Goal: Information Seeking & Learning: Learn about a topic

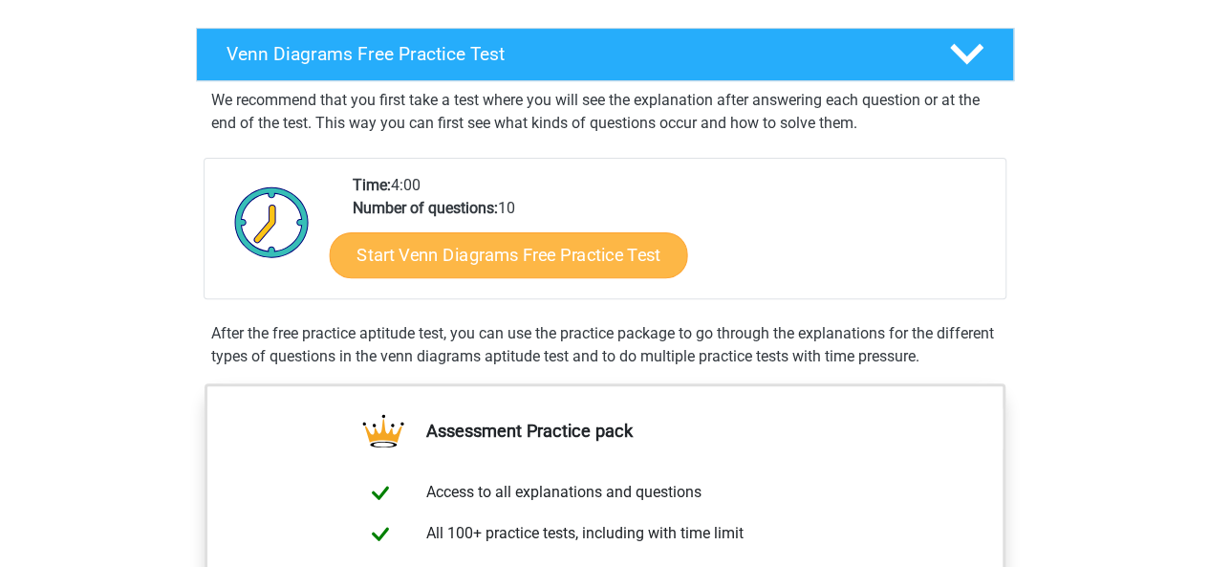
scroll to position [266, 0]
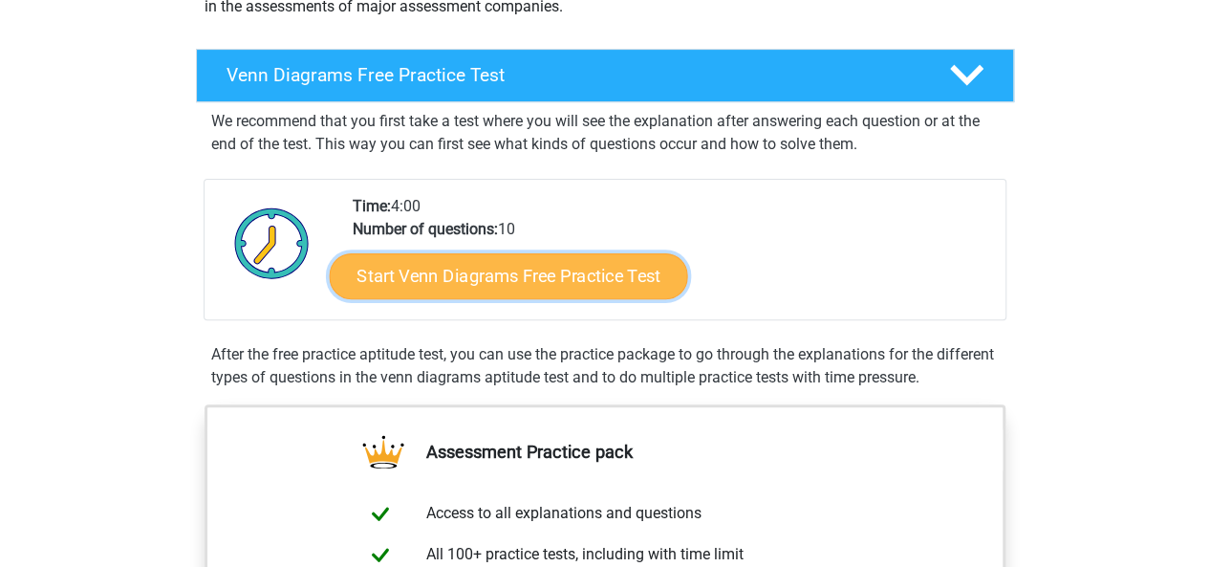
click at [491, 271] on link "Start Venn Diagrams Free Practice Test" at bounding box center [508, 276] width 359 height 46
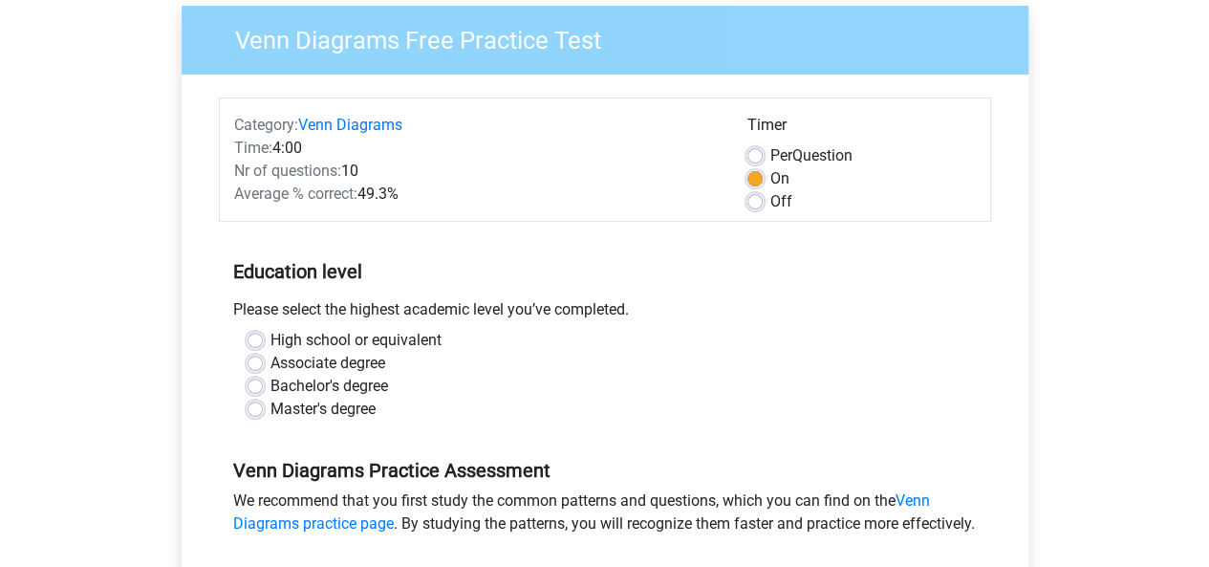
scroll to position [163, 0]
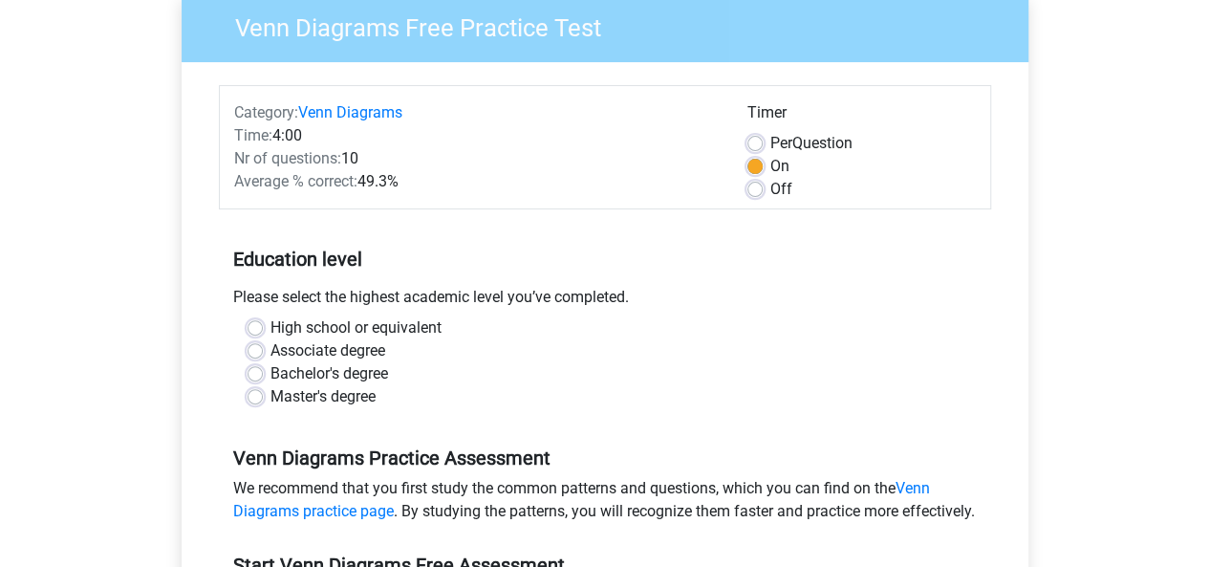
click at [271, 322] on label "High school or equivalent" at bounding box center [356, 327] width 171 height 23
click at [258, 322] on input "High school or equivalent" at bounding box center [255, 325] width 15 height 19
radio input "true"
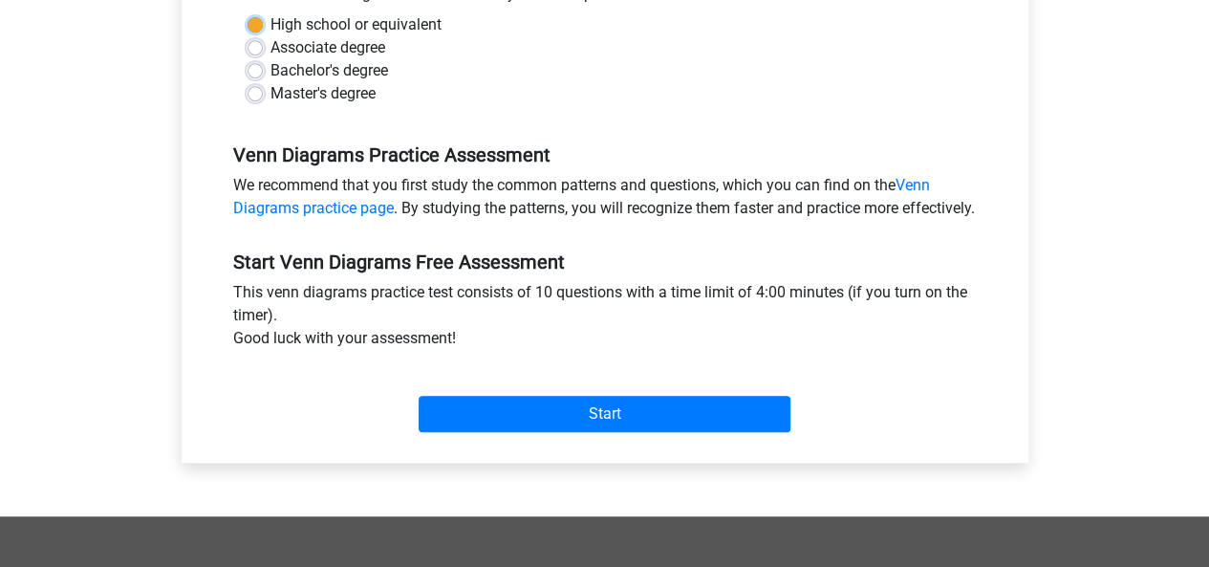
scroll to position [468, 0]
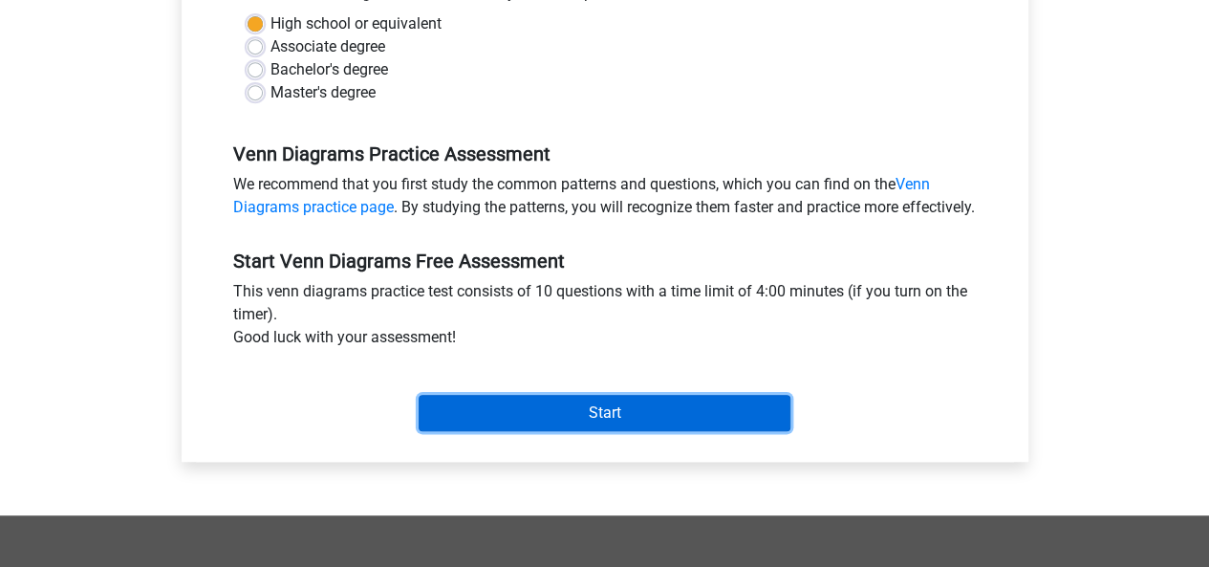
click at [461, 431] on input "Start" at bounding box center [605, 413] width 372 height 36
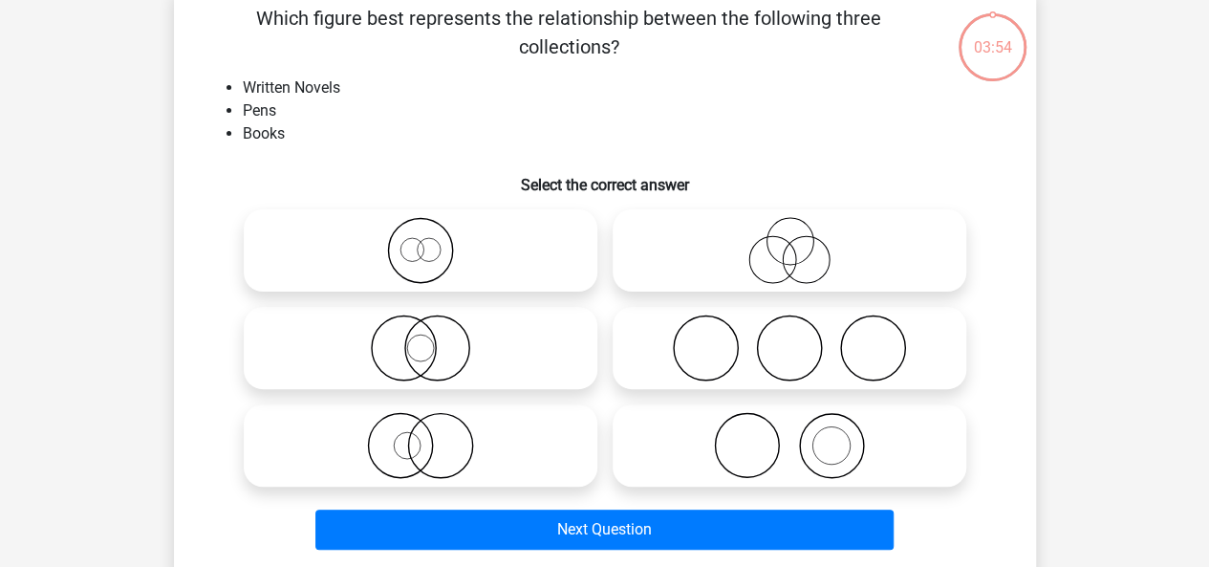
scroll to position [101, 0]
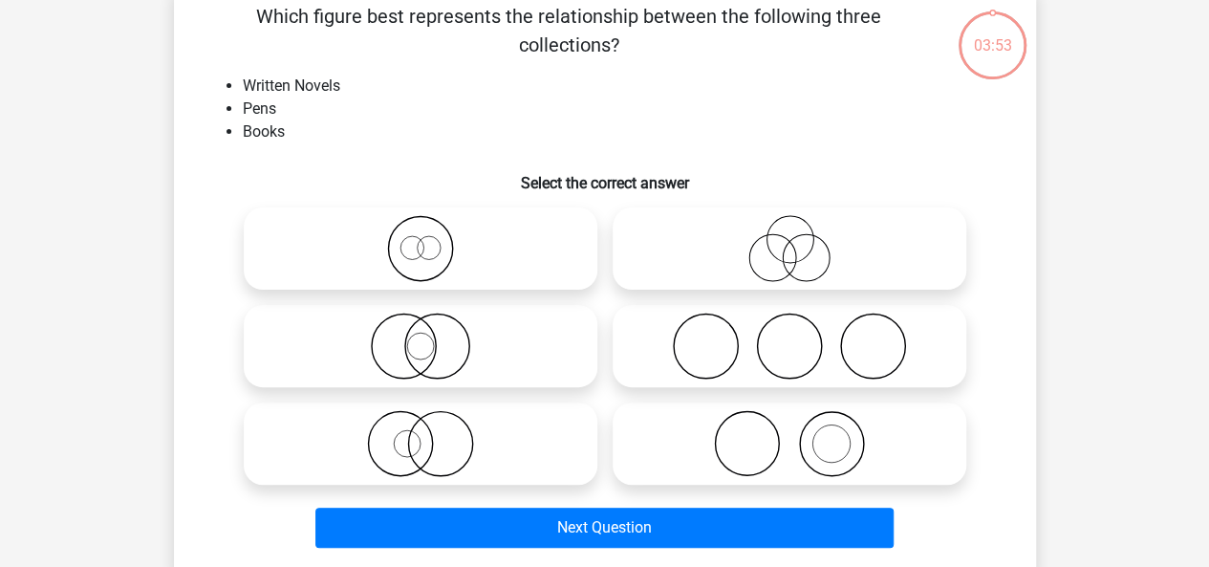
click at [693, 241] on icon at bounding box center [789, 248] width 338 height 67
click at [790, 239] on input "radio" at bounding box center [796, 233] width 12 height 12
radio input "true"
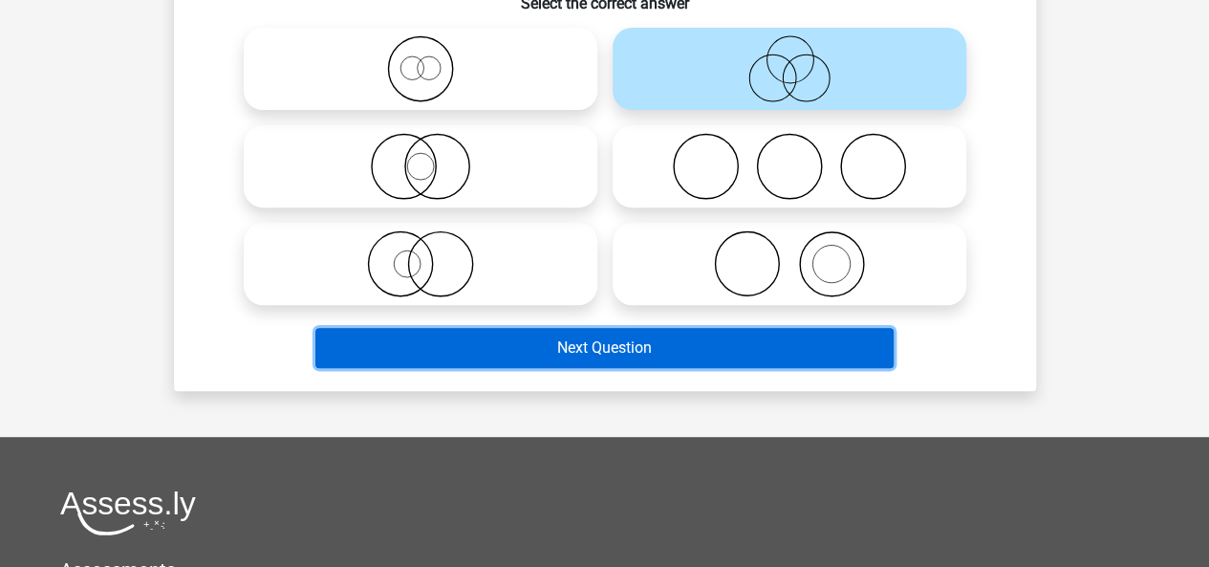
click at [631, 353] on button "Next Question" at bounding box center [605, 348] width 578 height 40
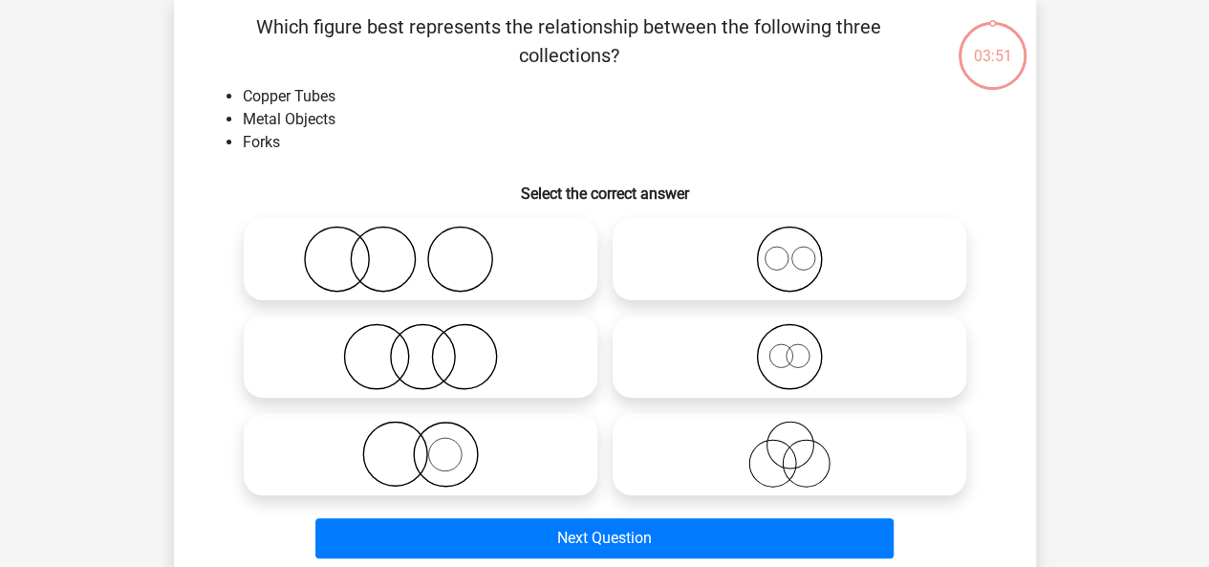
scroll to position [88, 0]
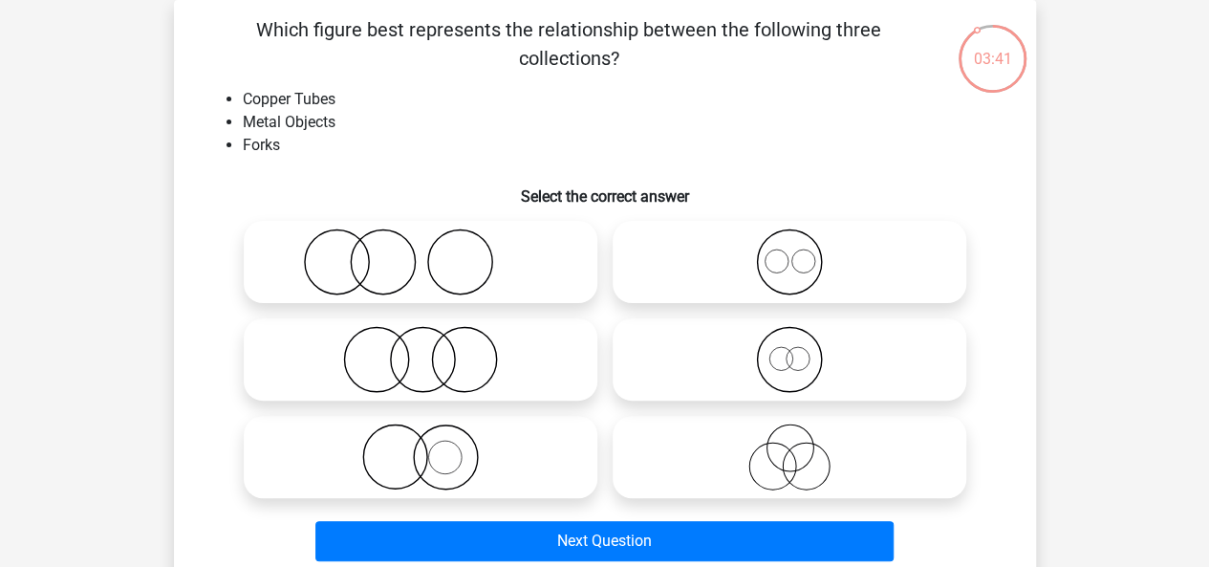
click at [497, 347] on icon at bounding box center [420, 359] width 338 height 67
click at [433, 347] on input "radio" at bounding box center [427, 343] width 12 height 12
radio input "true"
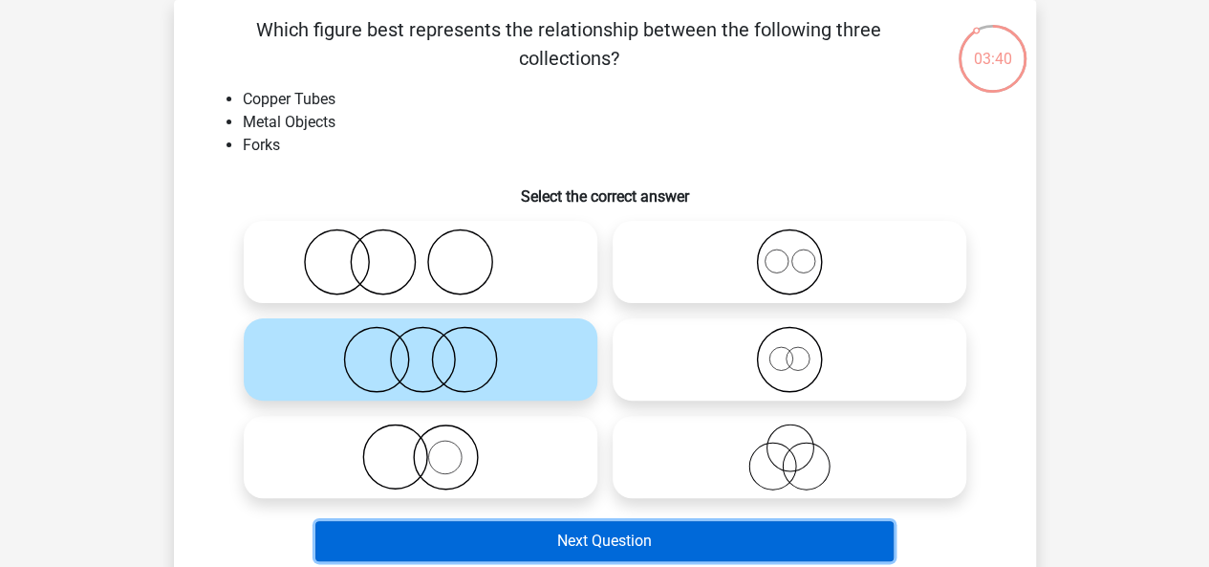
click at [585, 538] on button "Next Question" at bounding box center [605, 541] width 578 height 40
